Goal: Find specific page/section: Find specific page/section

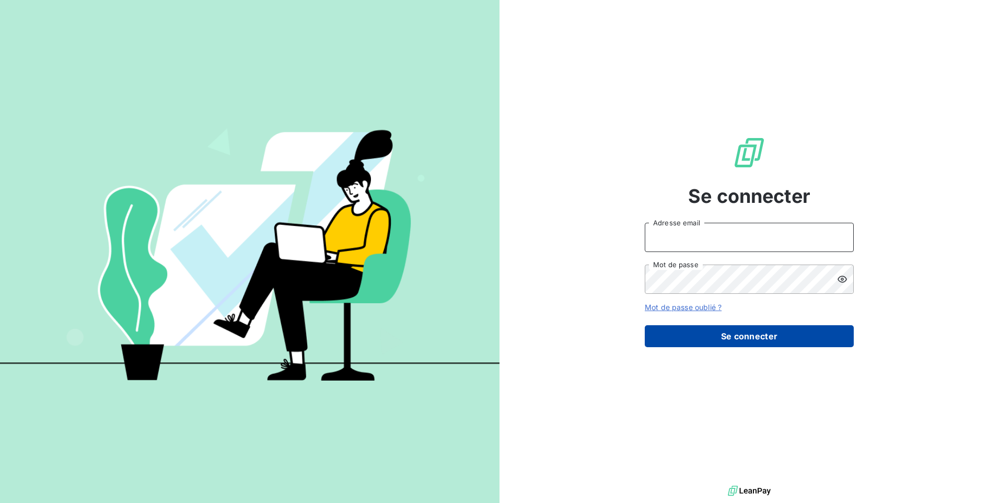
type input "[EMAIL_ADDRESS][DOMAIN_NAME]"
click at [797, 340] on button "Se connecter" at bounding box center [749, 336] width 209 height 22
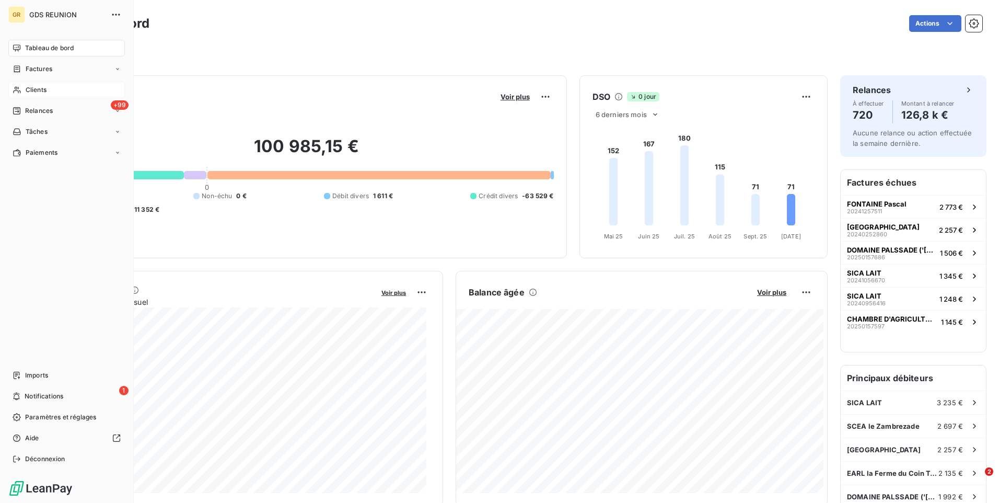
click at [52, 86] on div "Clients" at bounding box center [66, 90] width 117 height 17
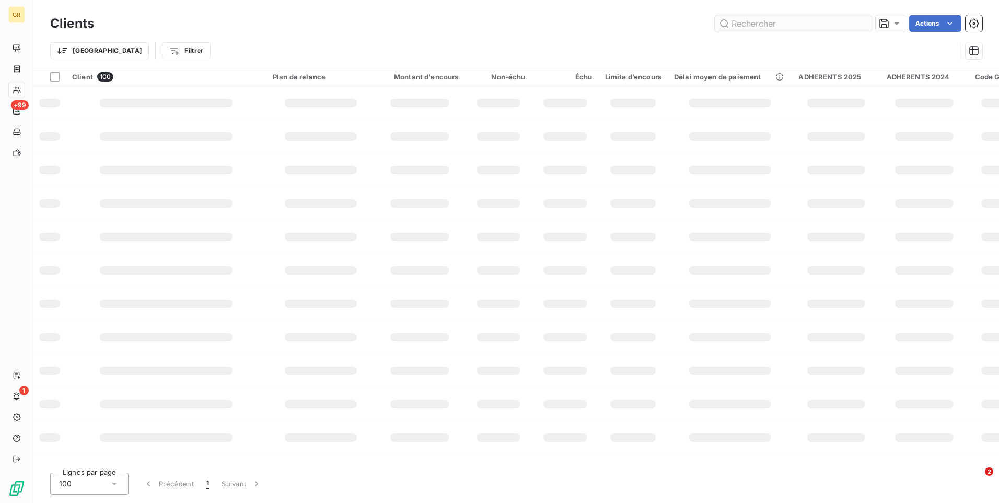
click at [773, 18] on input "text" at bounding box center [793, 23] width 157 height 17
type input "elevage maillot"
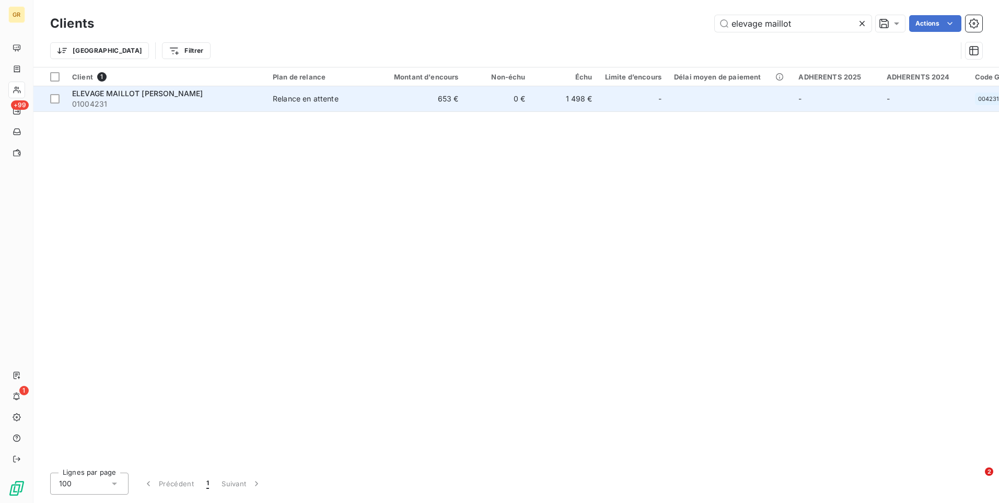
click at [206, 107] on span "01004231" at bounding box center [166, 104] width 188 height 10
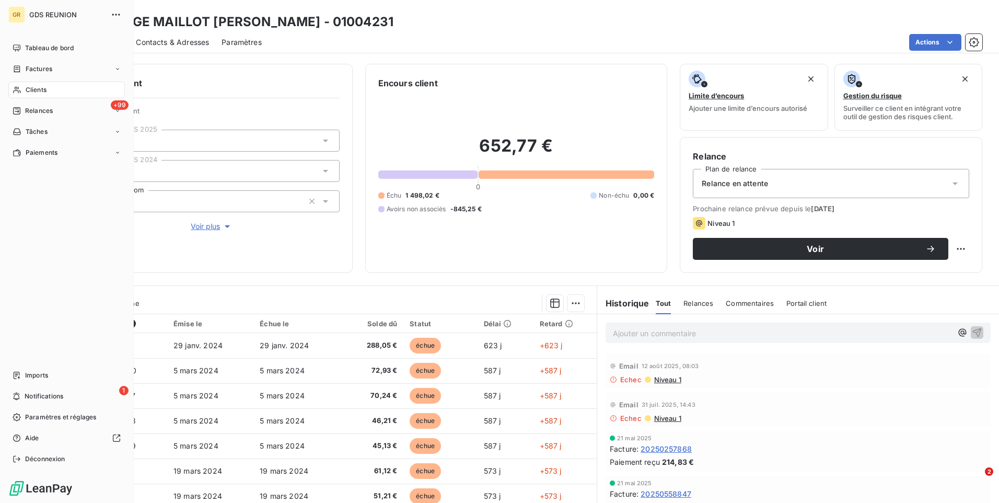
drag, startPoint x: 55, startPoint y: 47, endPoint x: 493, endPoint y: 127, distance: 444.8
click at [55, 46] on span "Tableau de bord" at bounding box center [49, 47] width 49 height 9
